Goal: Navigation & Orientation: Find specific page/section

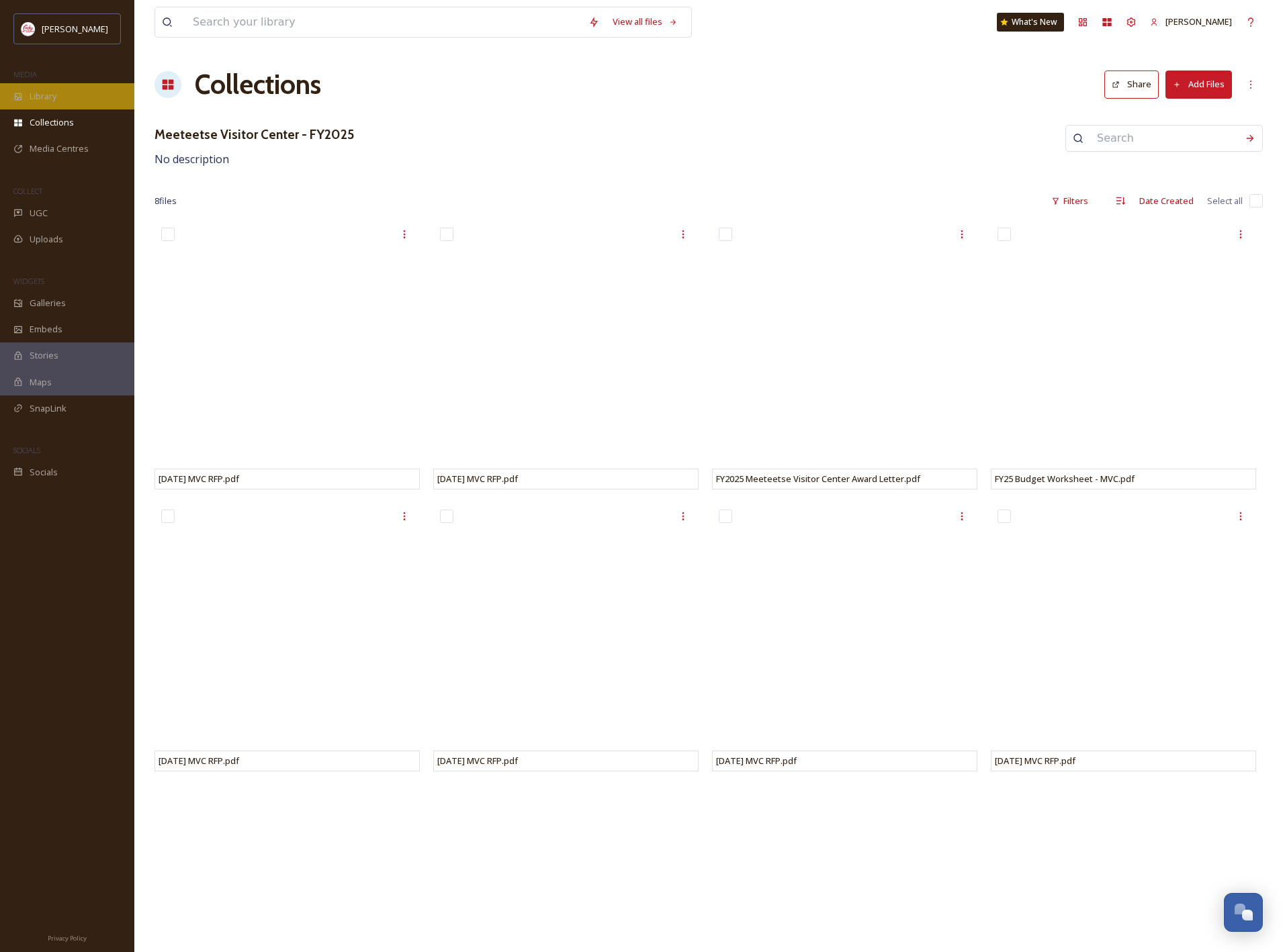
click at [35, 96] on span "Library" at bounding box center [42, 96] width 26 height 13
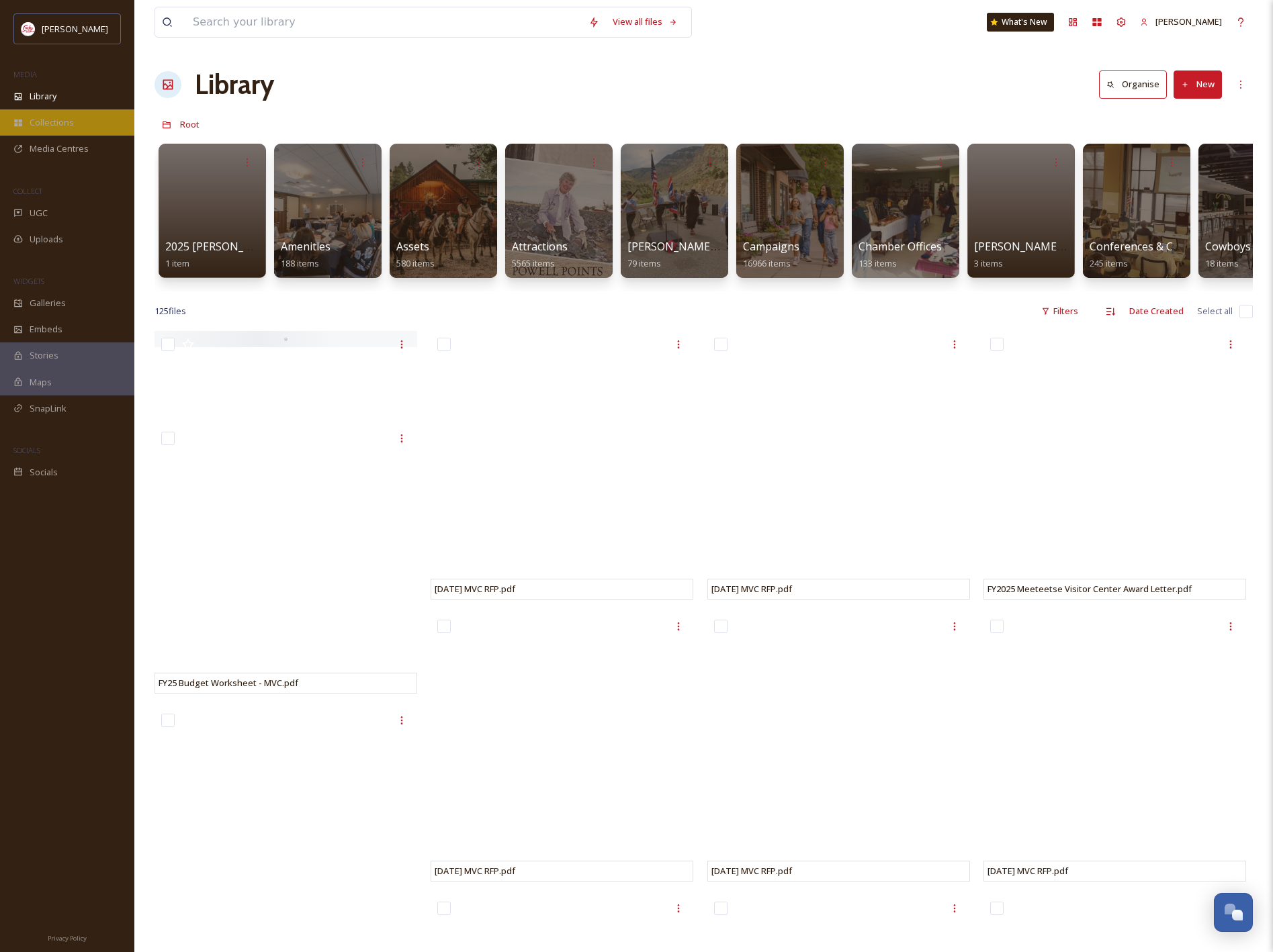
click at [73, 126] on div "Collections" at bounding box center [67, 122] width 134 height 26
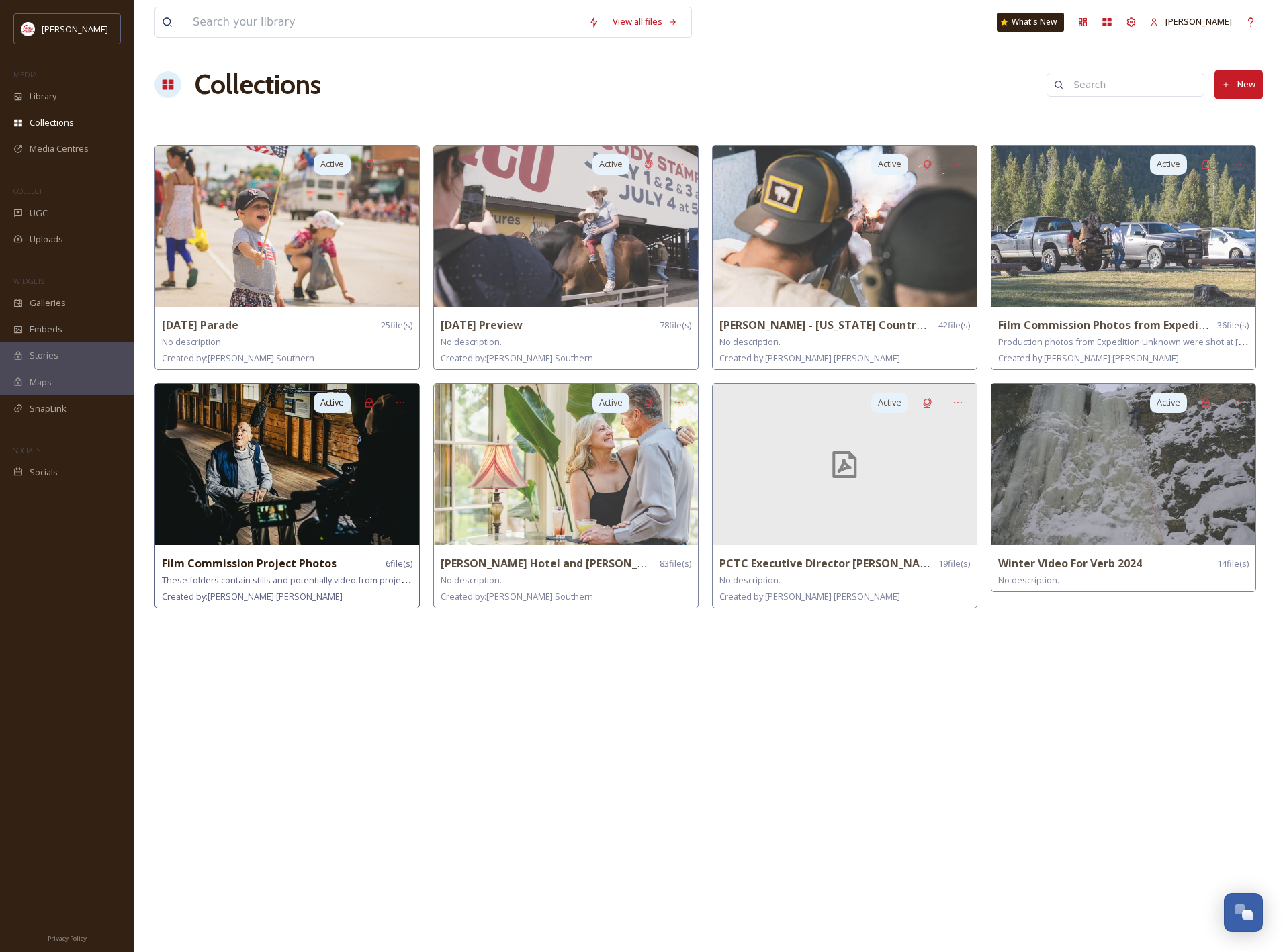
click at [299, 500] on img at bounding box center [288, 465] width 264 height 161
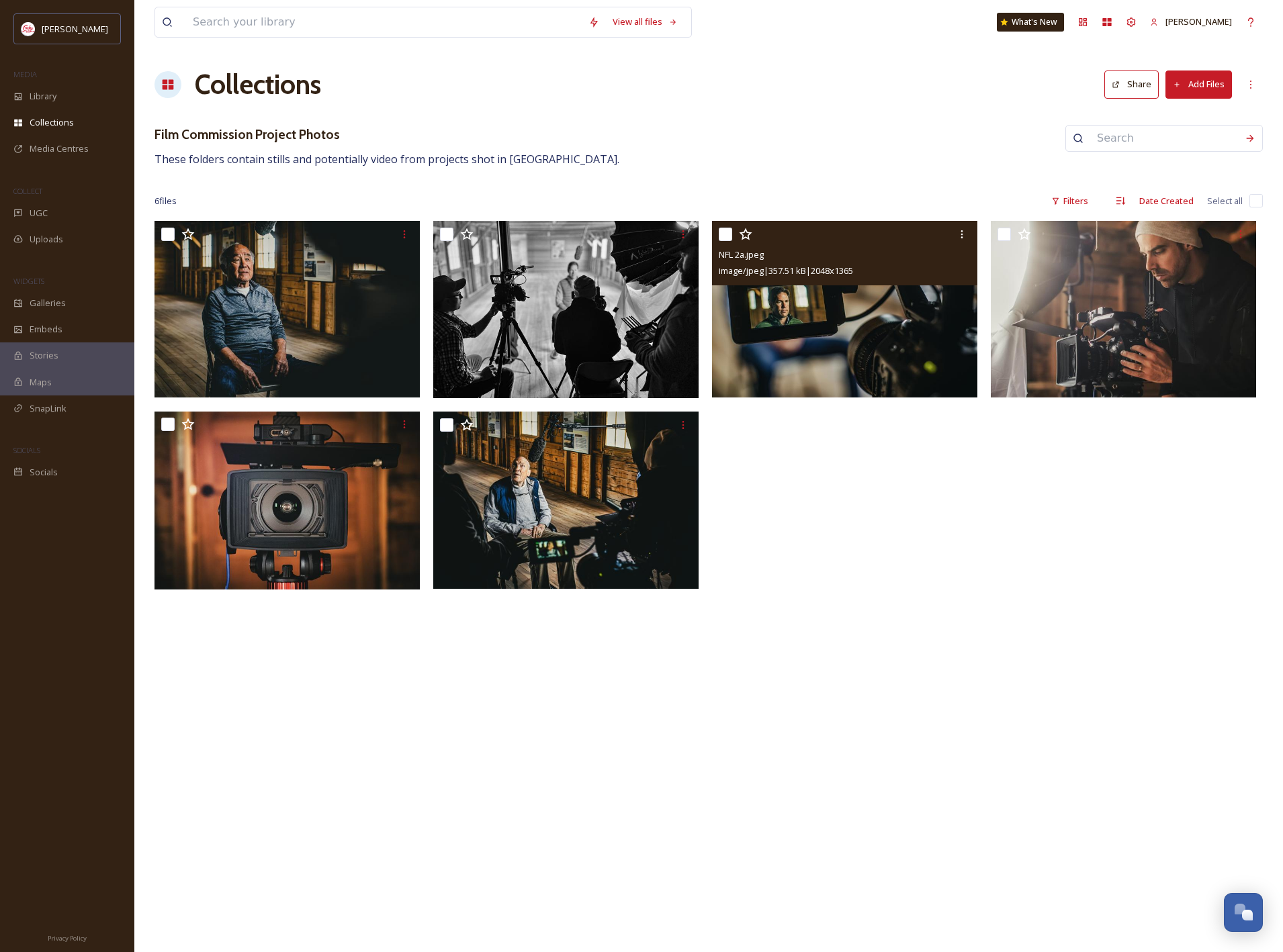
click at [869, 363] on img at bounding box center [845, 309] width 265 height 177
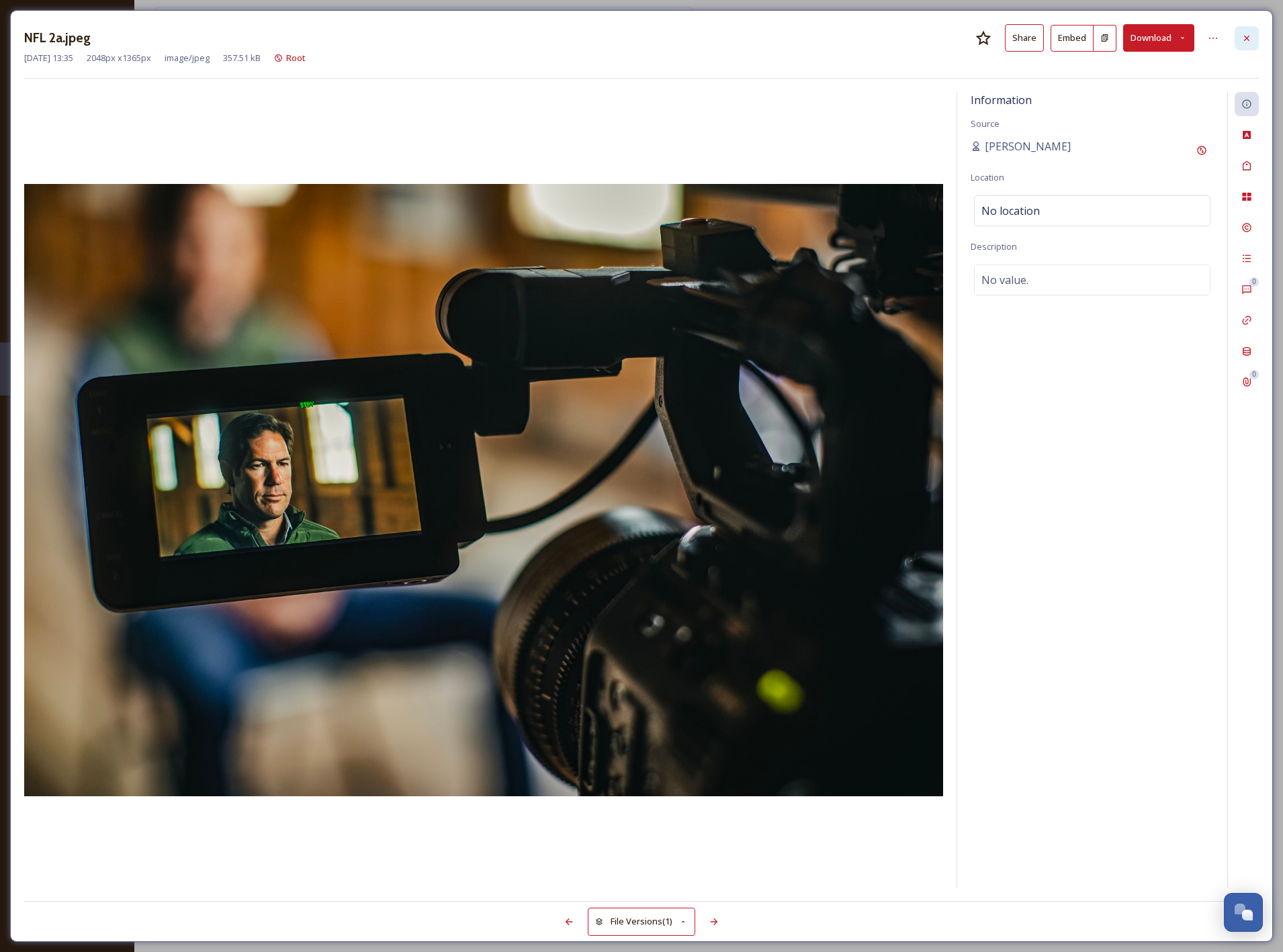
click at [1248, 46] on div at bounding box center [1247, 38] width 24 height 24
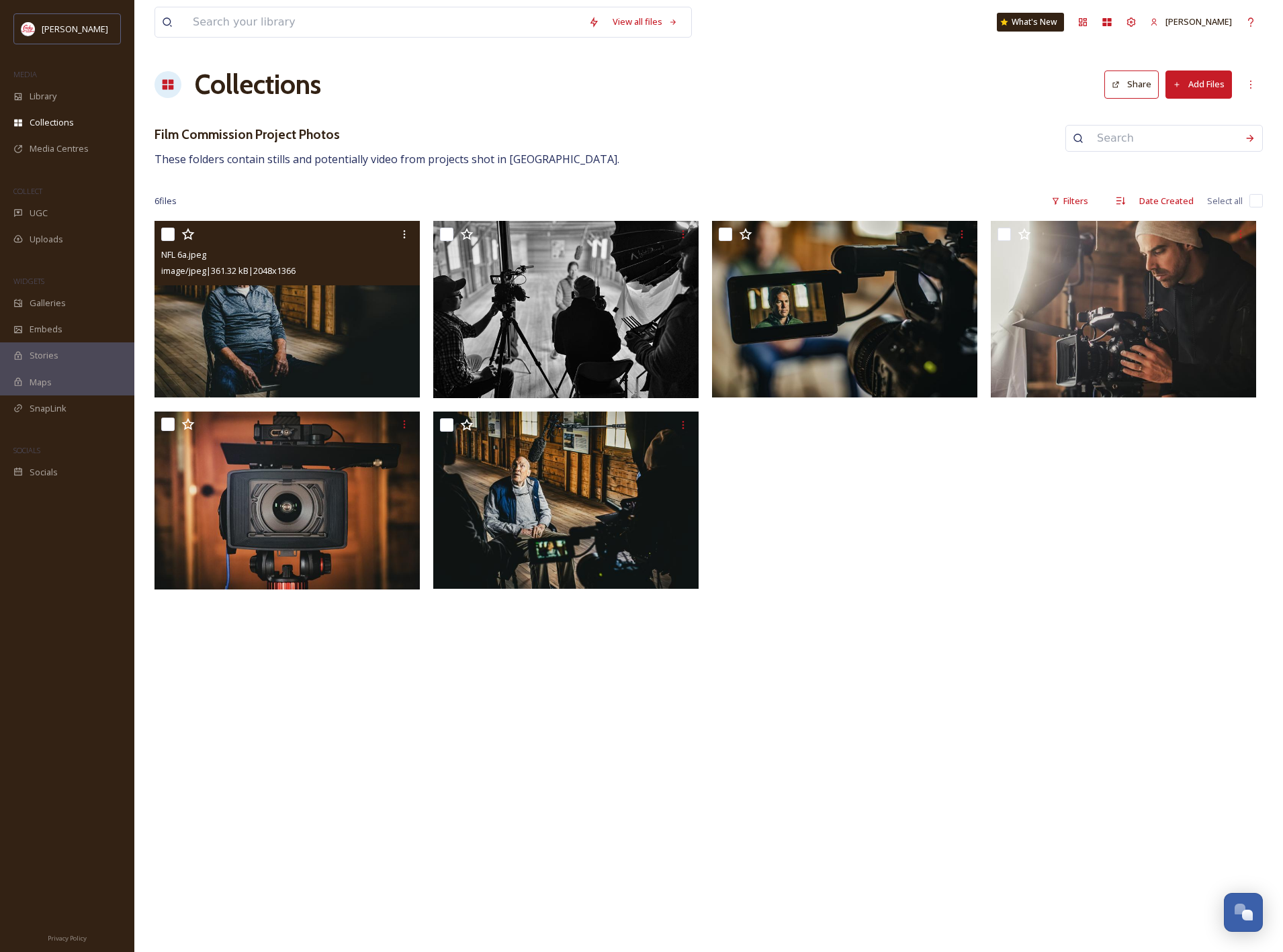
click at [343, 343] on img at bounding box center [287, 309] width 265 height 177
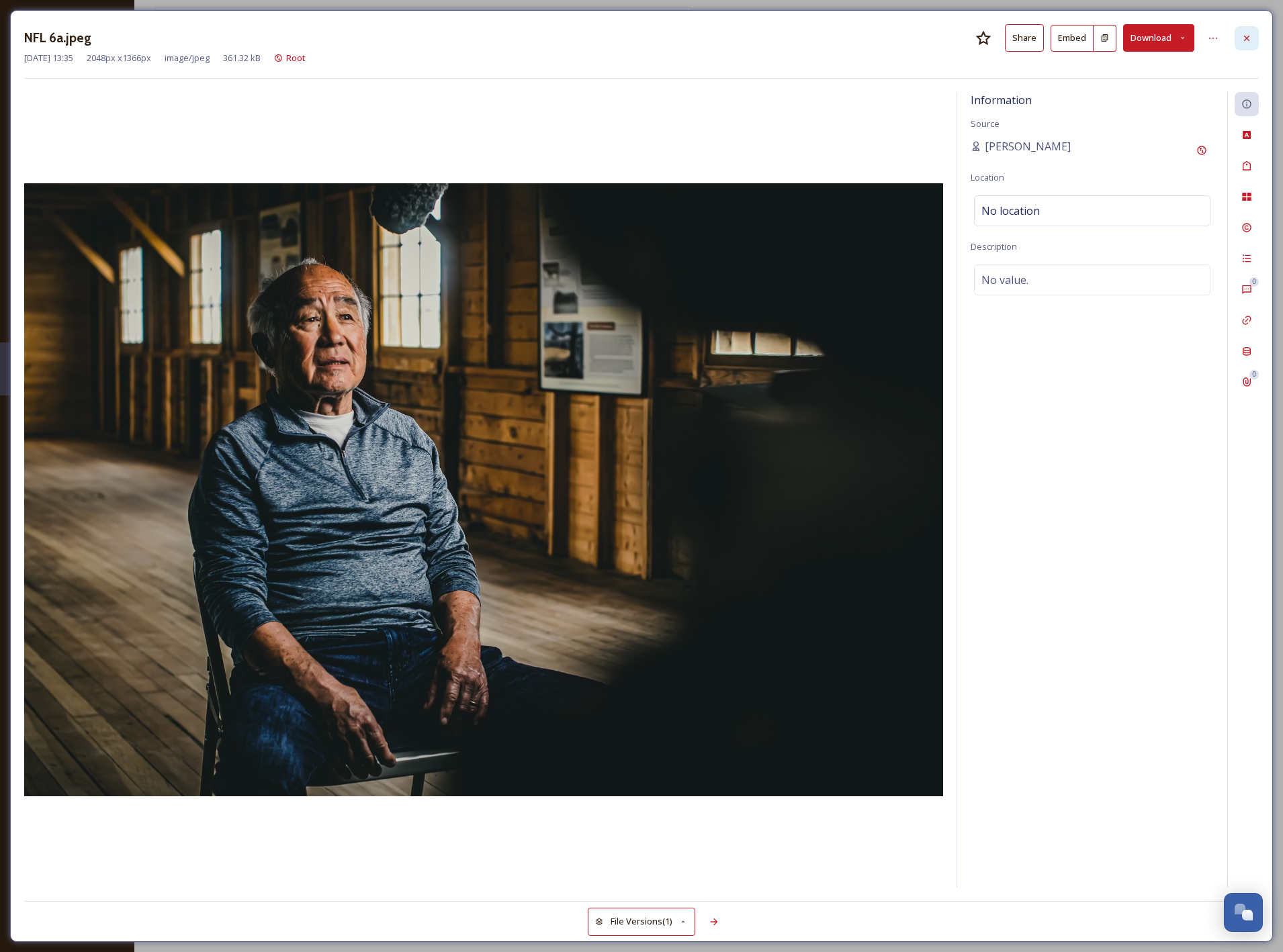
click at [1252, 35] on icon at bounding box center [1247, 38] width 11 height 11
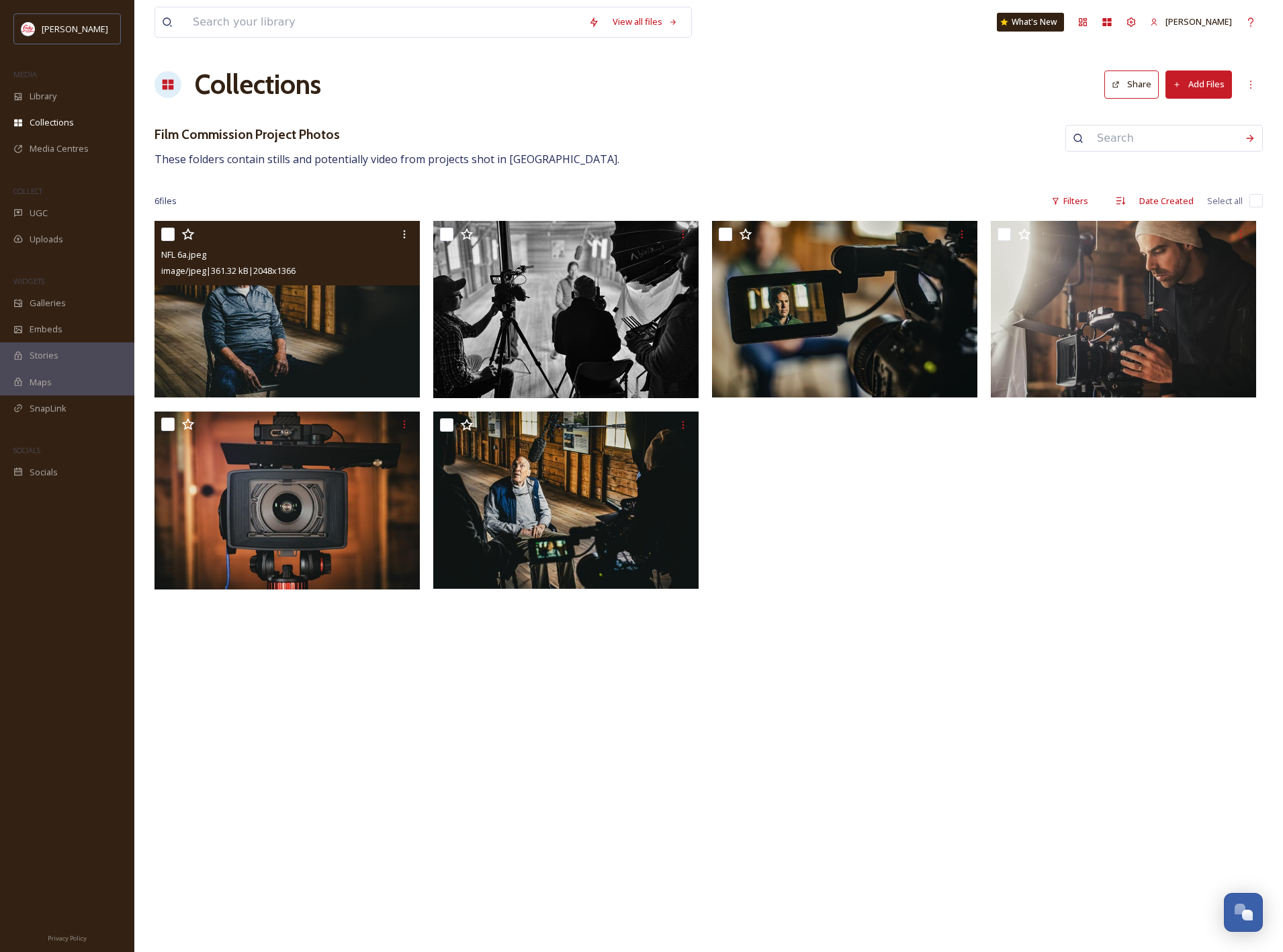
click at [499, 193] on div "6 file s Filters Date Created Select all" at bounding box center [709, 201] width 1109 height 26
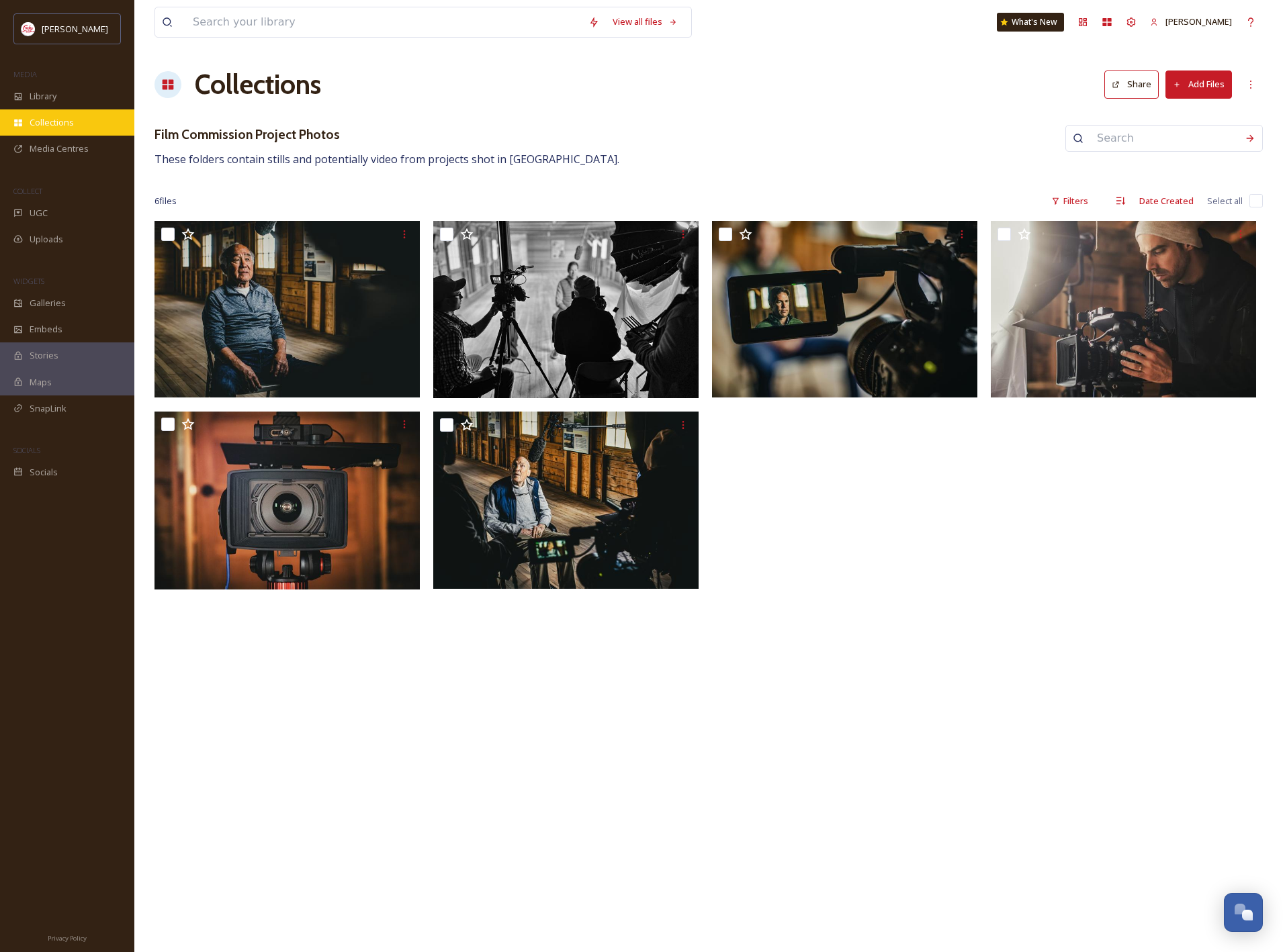
click at [66, 123] on span "Collections" at bounding box center [51, 122] width 44 height 13
